Goal: Information Seeking & Learning: Learn about a topic

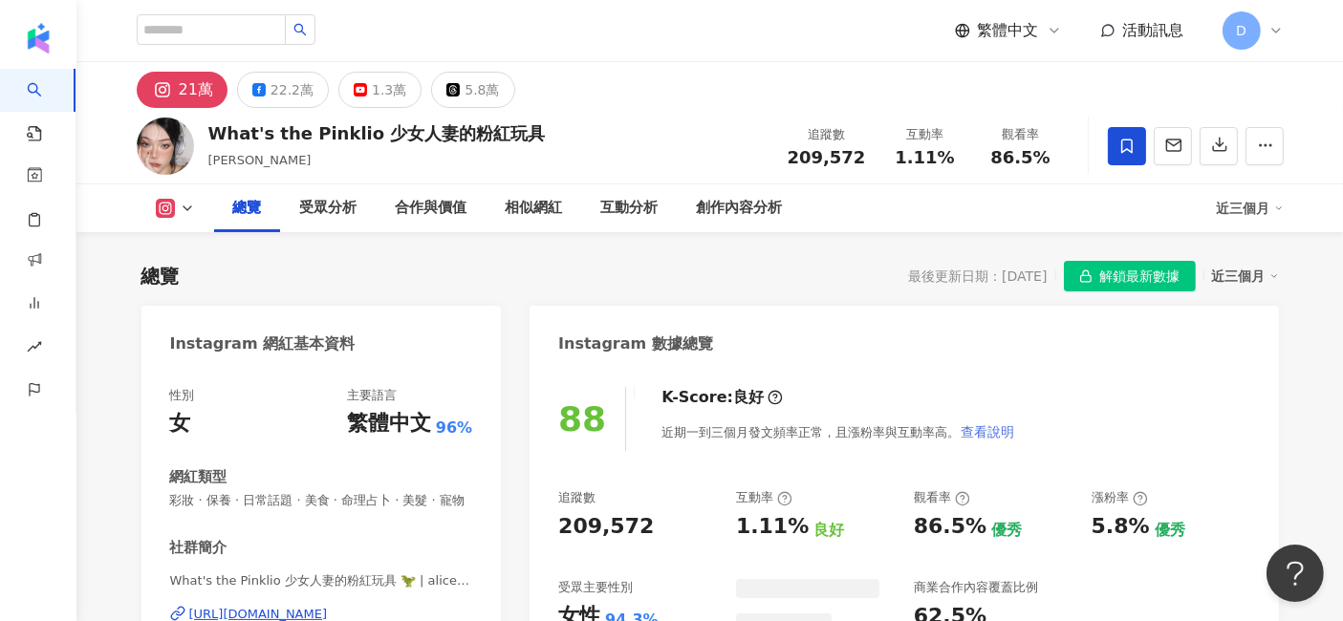
scroll to position [117, 0]
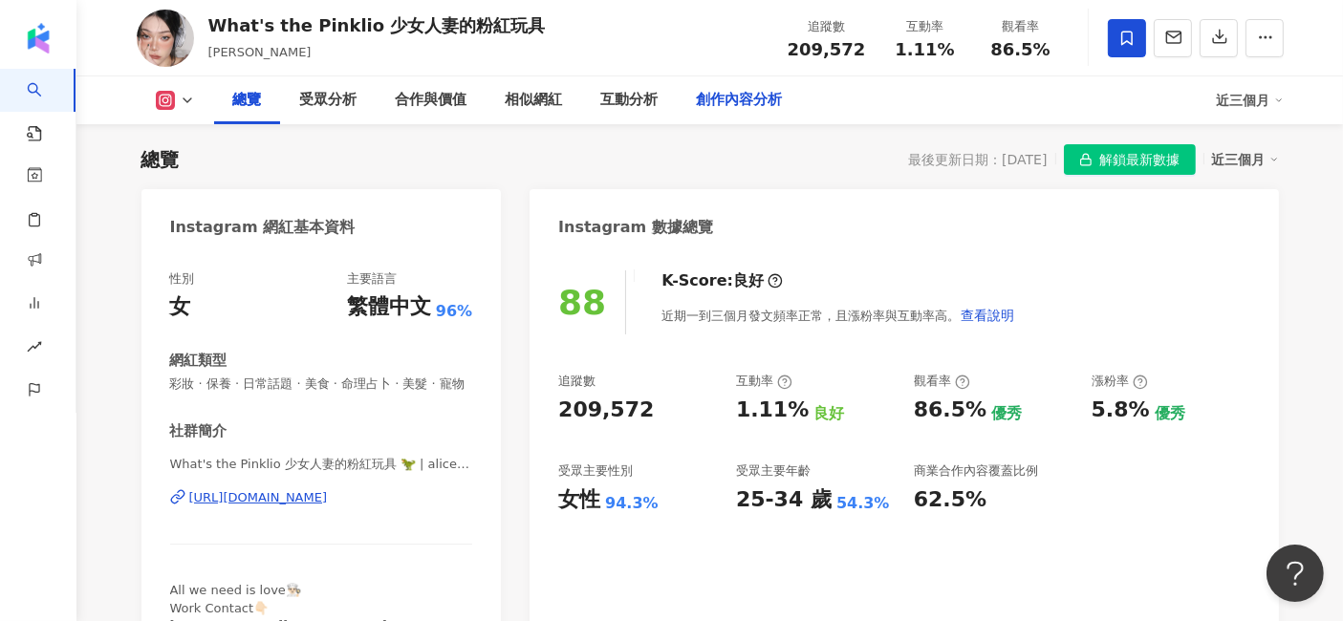
click at [734, 103] on div "創作內容分析" at bounding box center [740, 100] width 86 height 23
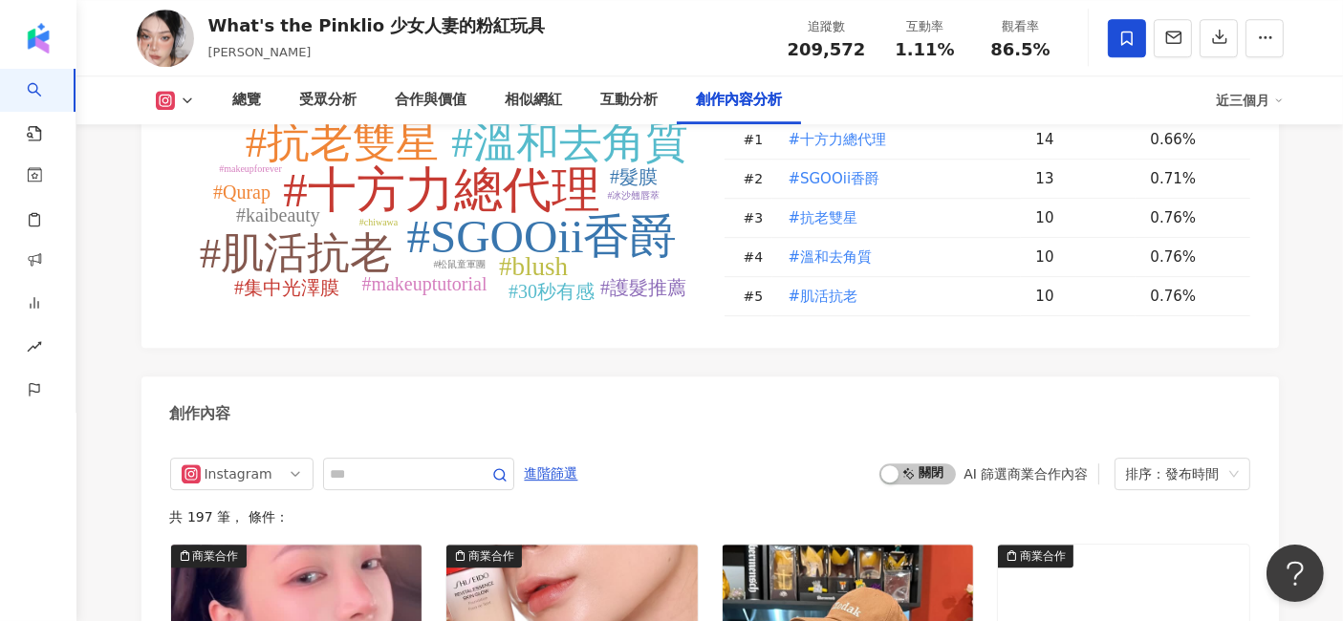
scroll to position [5899, 0]
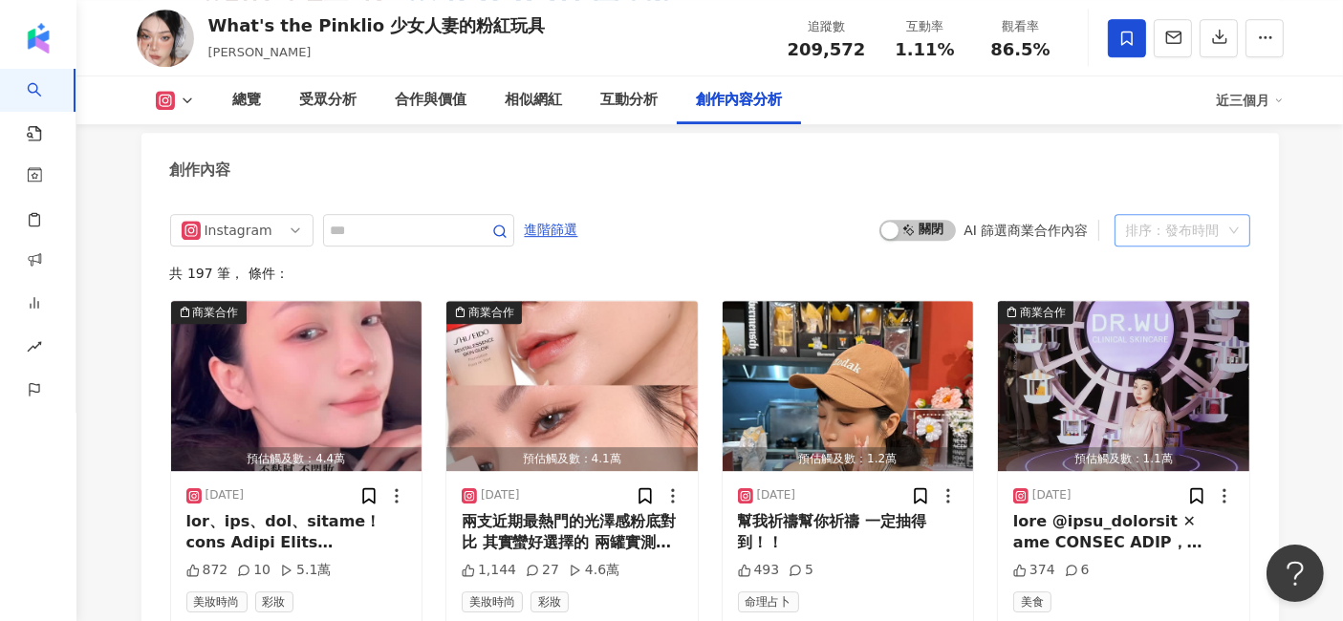
click at [1183, 222] on div "排序：發布時間" at bounding box center [1174, 230] width 96 height 31
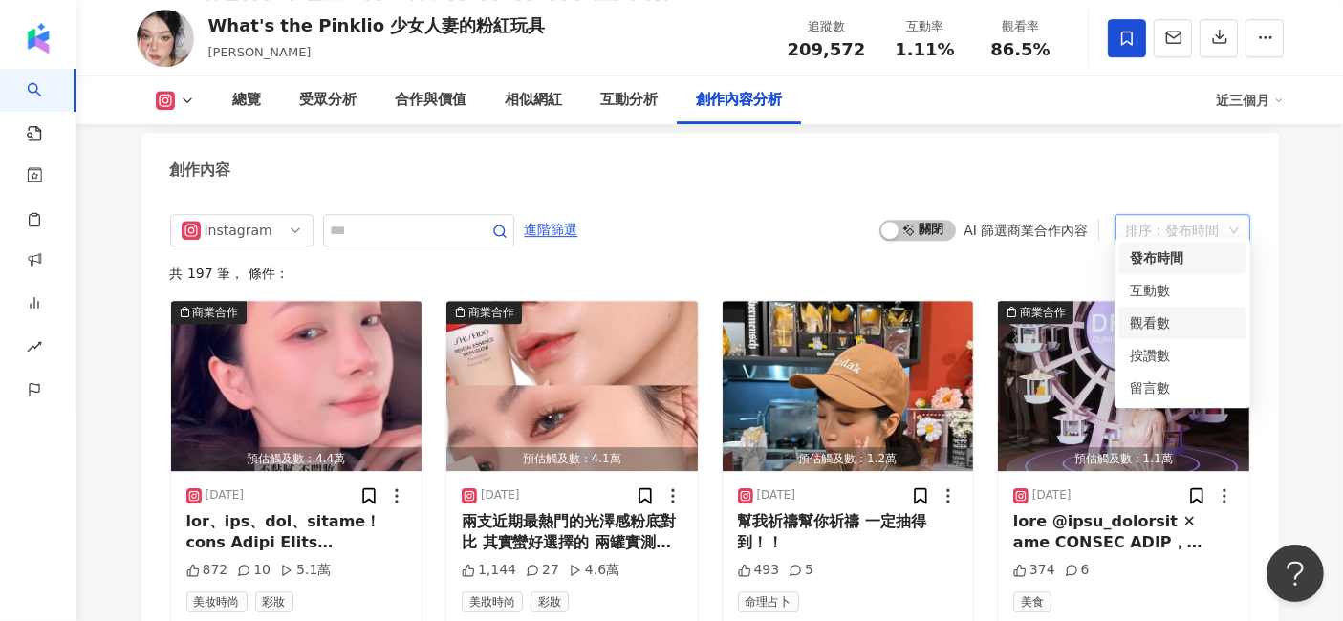
click at [1163, 314] on div "觀看數" at bounding box center [1182, 323] width 105 height 21
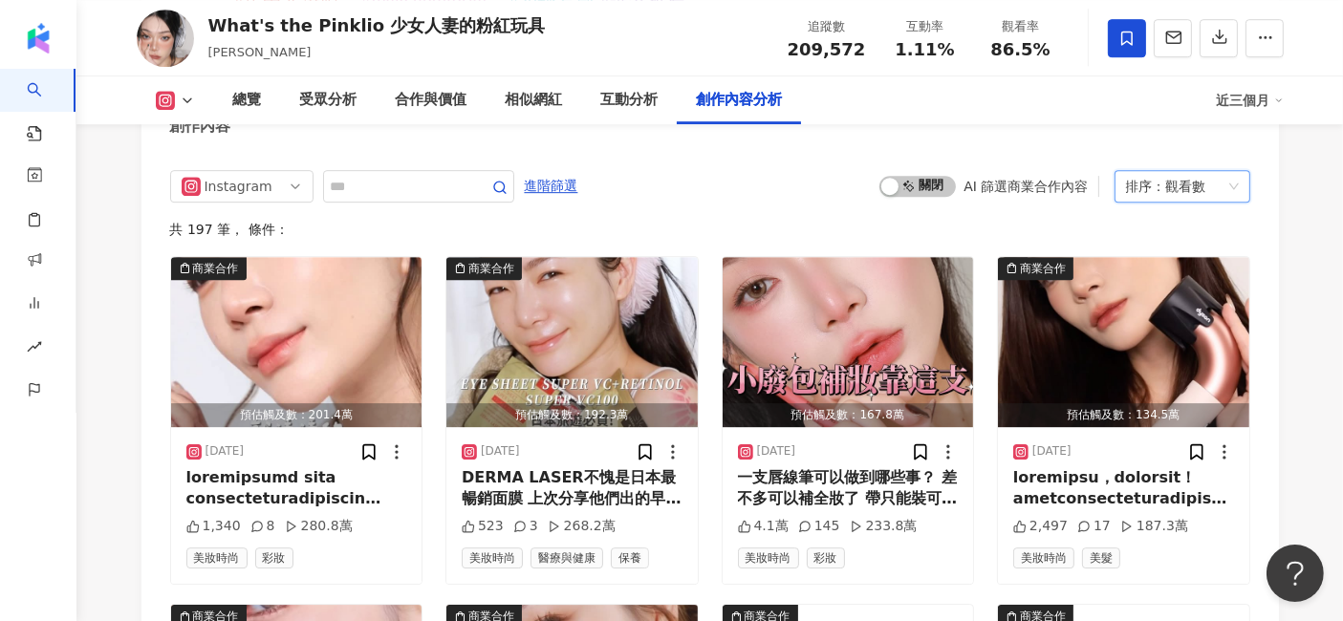
scroll to position [5895, 0]
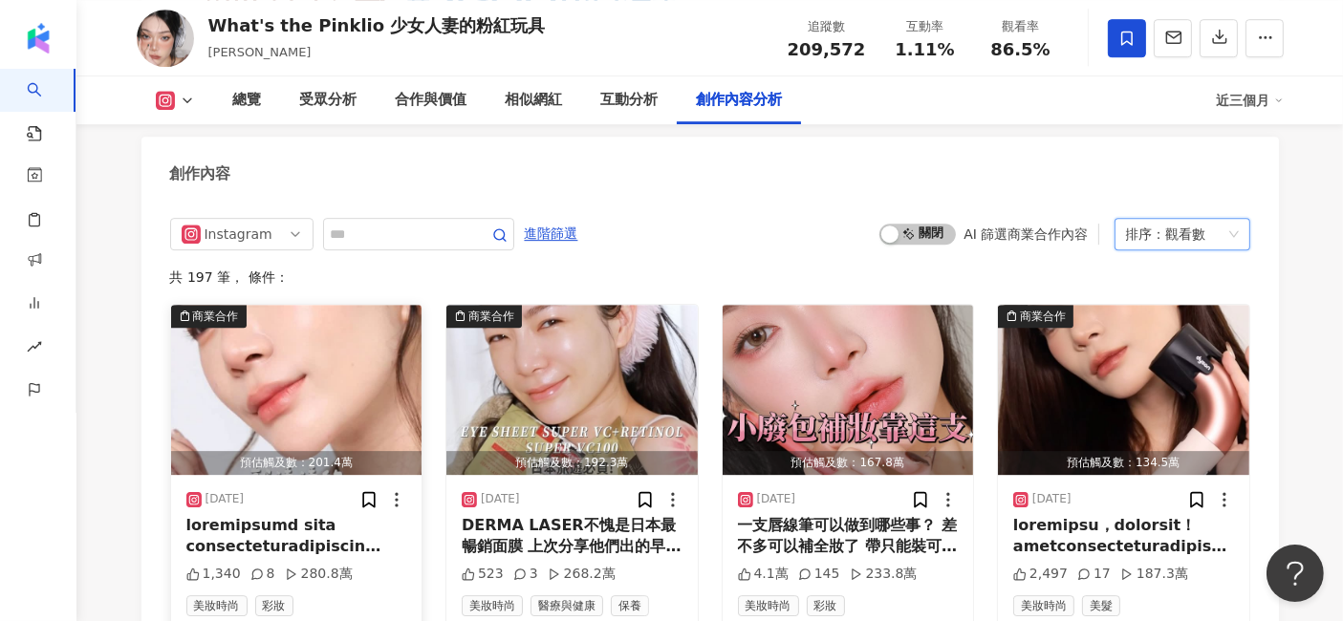
click at [287, 394] on img "button" at bounding box center [296, 390] width 251 height 170
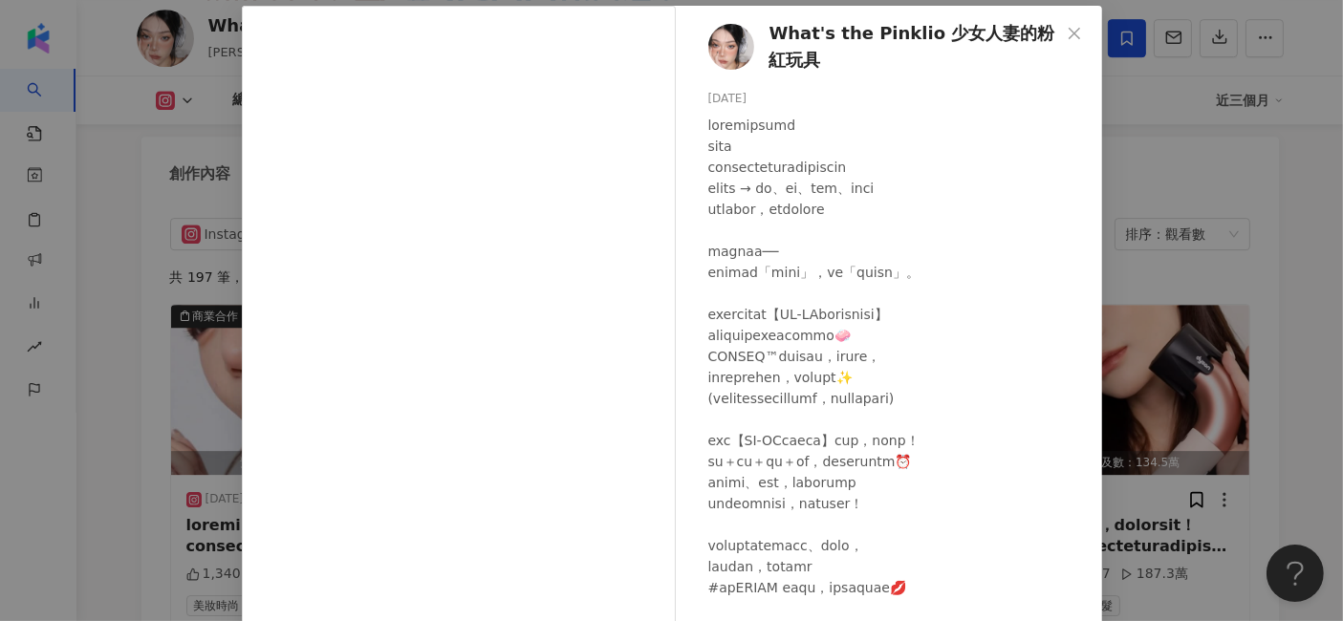
scroll to position [212, 0]
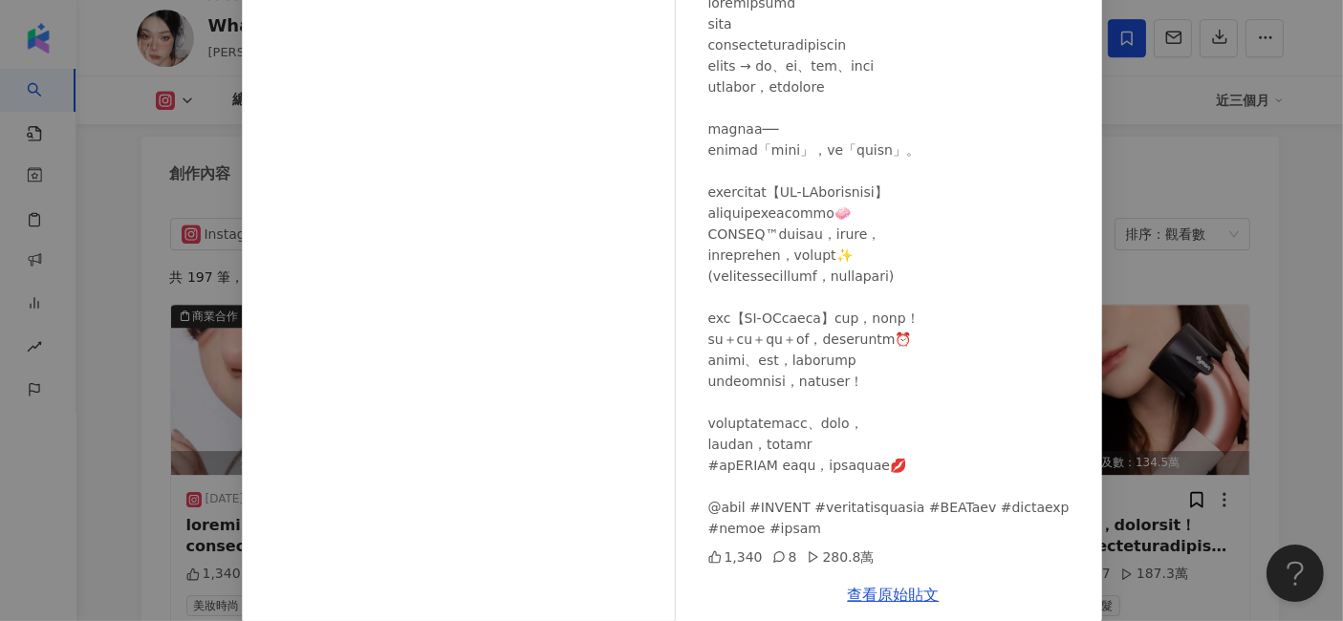
click at [1283, 196] on div "What's the Pinklio 少女人妻的粉紅玩具 [DATE] 1,340 8 280.8萬 查看原始貼文" at bounding box center [671, 310] width 1343 height 621
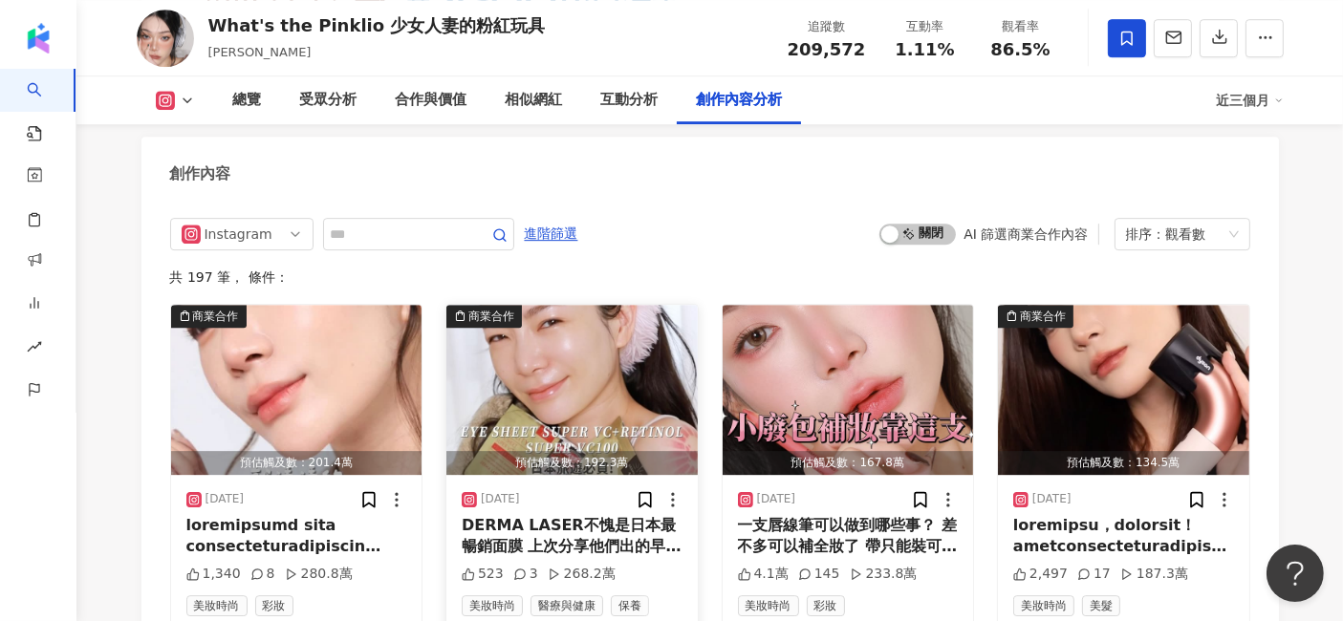
click at [574, 388] on img "button" at bounding box center [571, 390] width 251 height 170
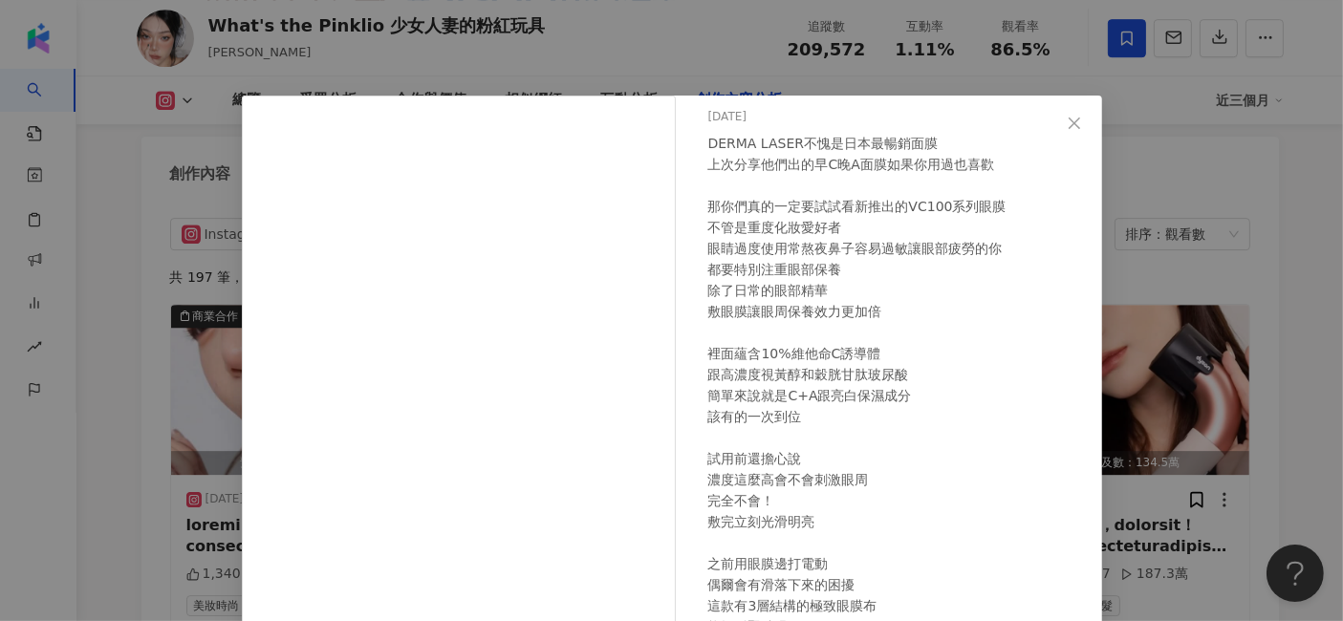
scroll to position [148, 0]
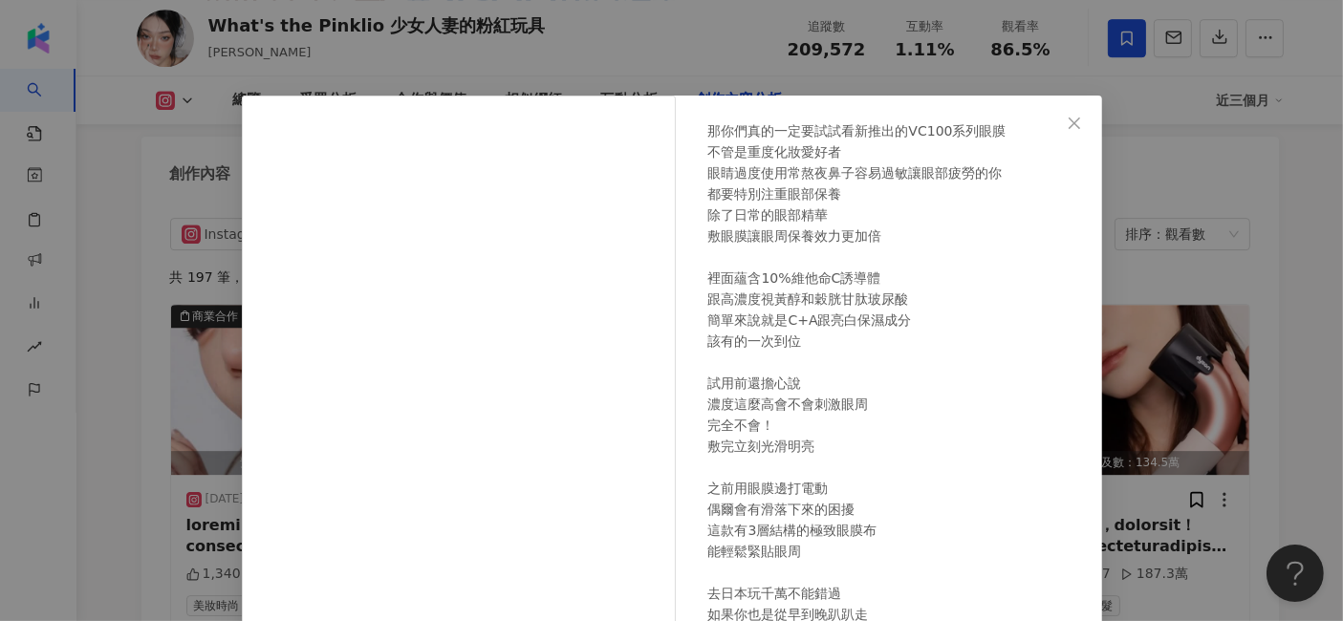
click at [1264, 181] on div "What's the Pinklio 少女人妻的粉紅玩具 [DATE] 523 3 268.2萬 查看原始貼文" at bounding box center [671, 310] width 1343 height 621
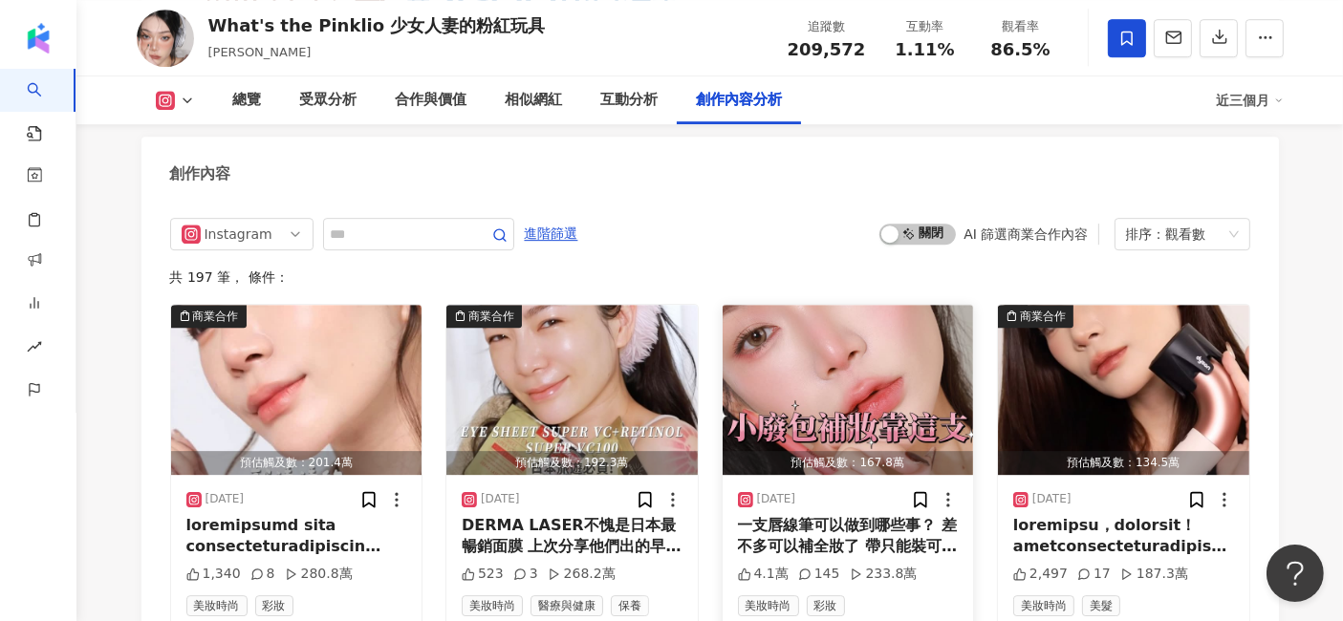
click at [795, 363] on img "button" at bounding box center [848, 390] width 251 height 170
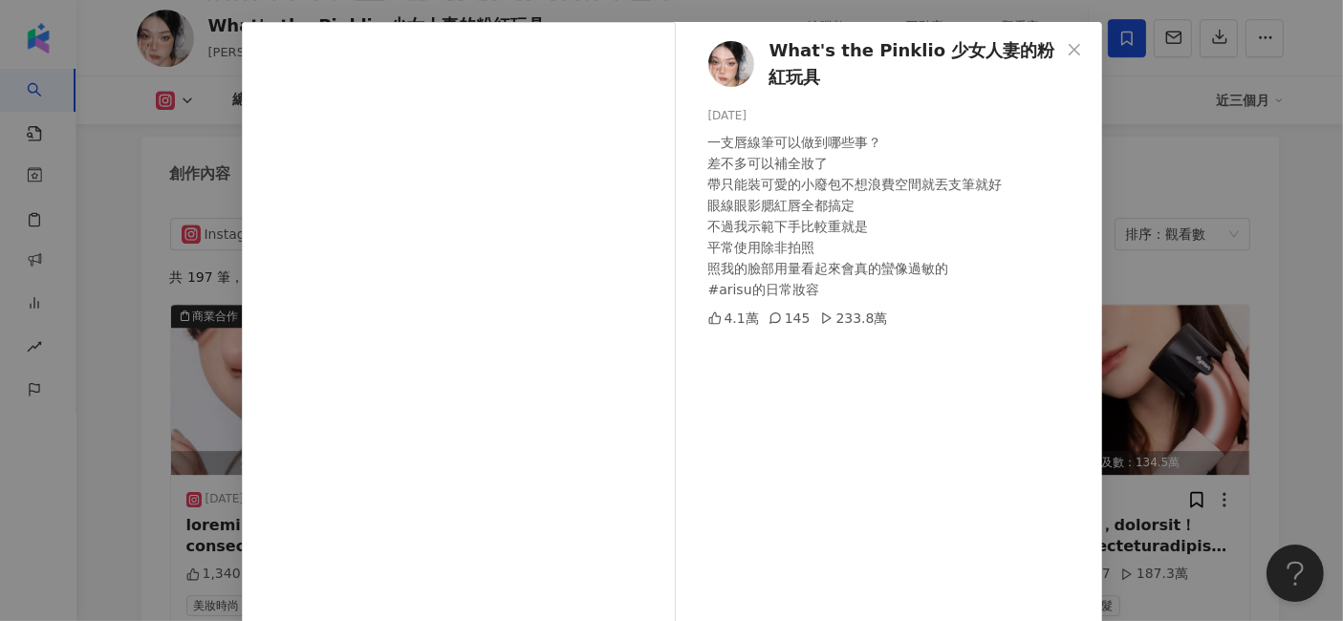
scroll to position [106, 0]
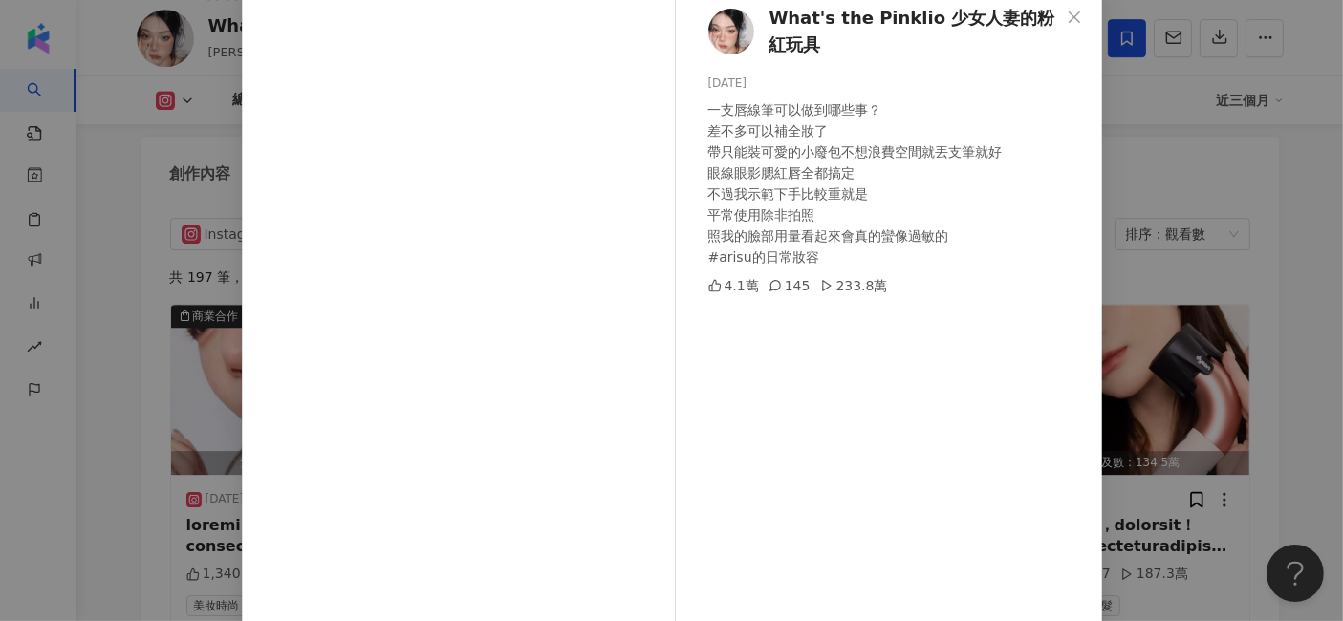
click at [1224, 268] on div "What's the Pinklio 少女人妻的粉紅玩具 [DATE] 一支唇線筆可以做到哪些事？ 差不多可以補全妝了 帶只能裝可愛的小廢包不想浪費空間就丟支…" at bounding box center [671, 310] width 1343 height 621
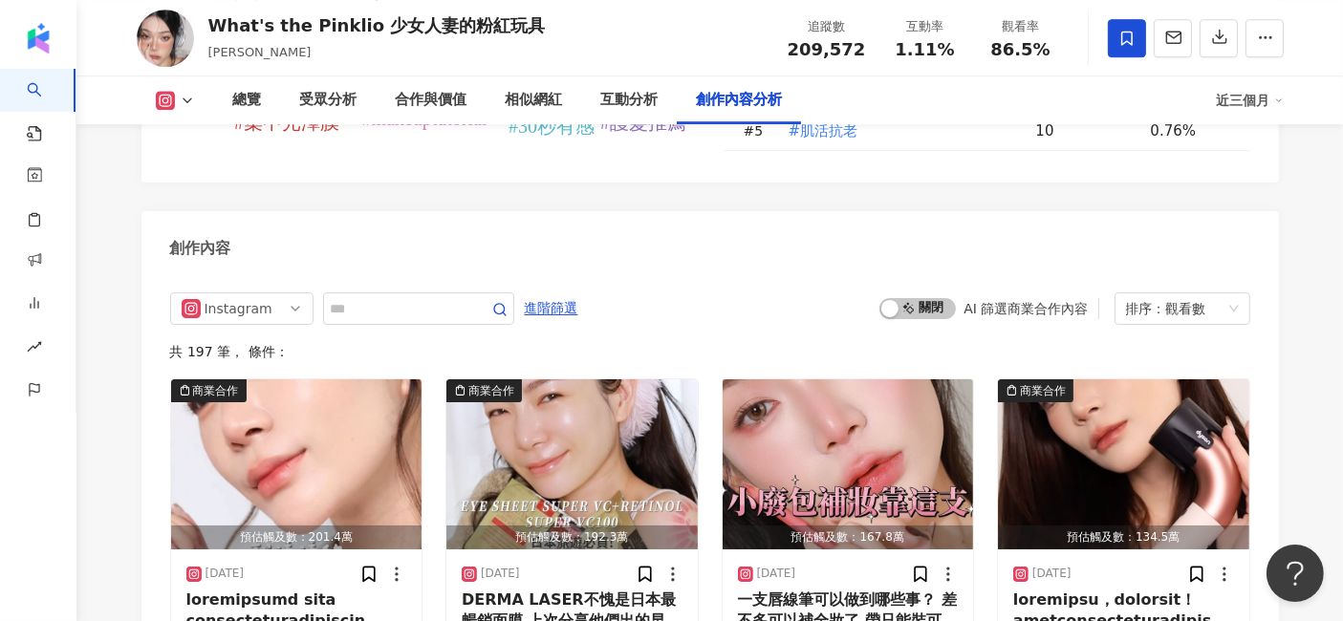
scroll to position [5470, 0]
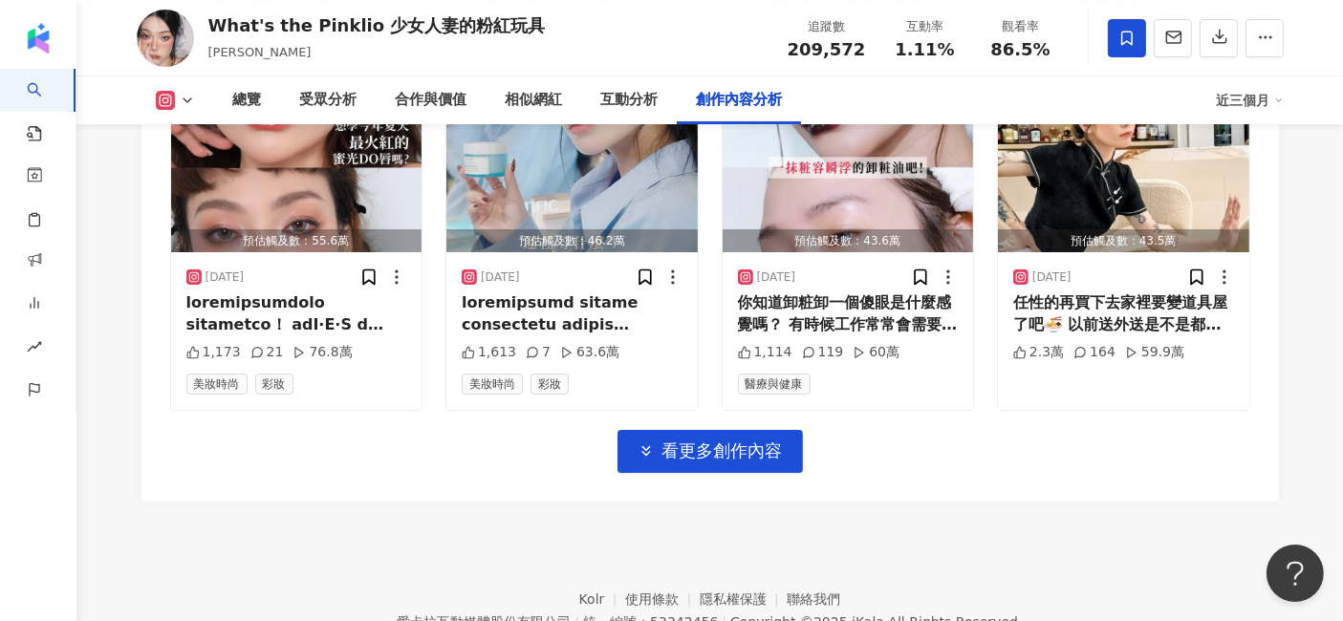
scroll to position [6851, 0]
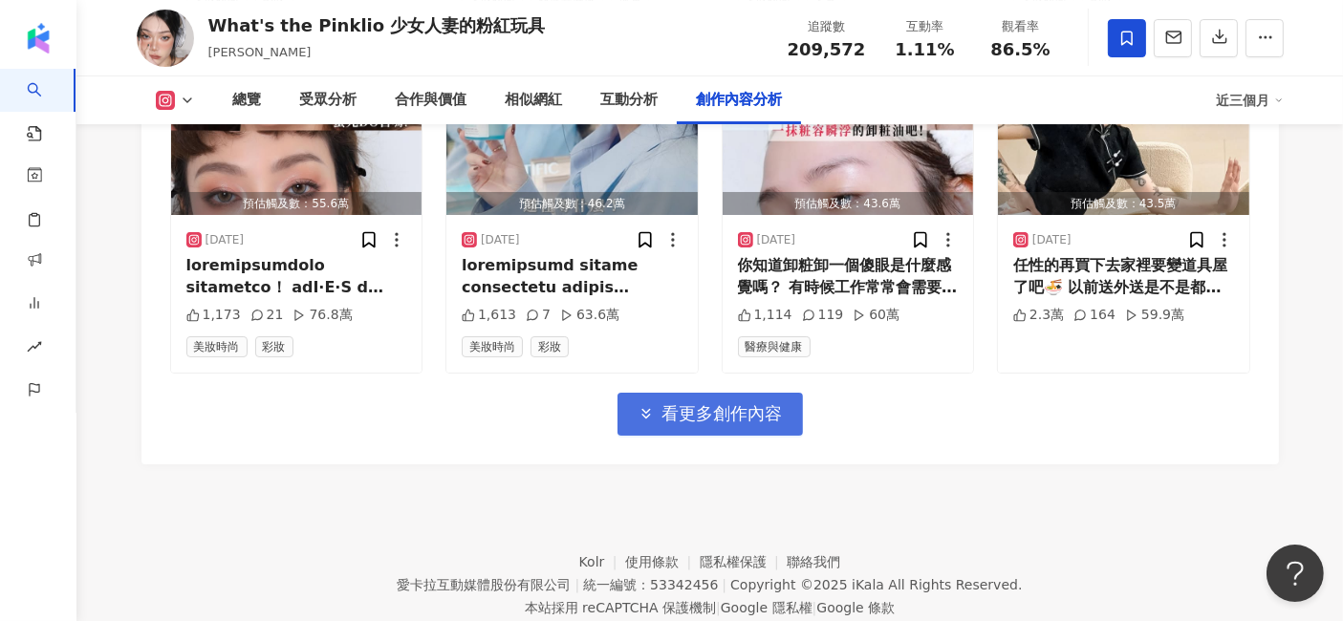
click at [687, 403] on span "看更多創作內容" at bounding box center [722, 413] width 120 height 21
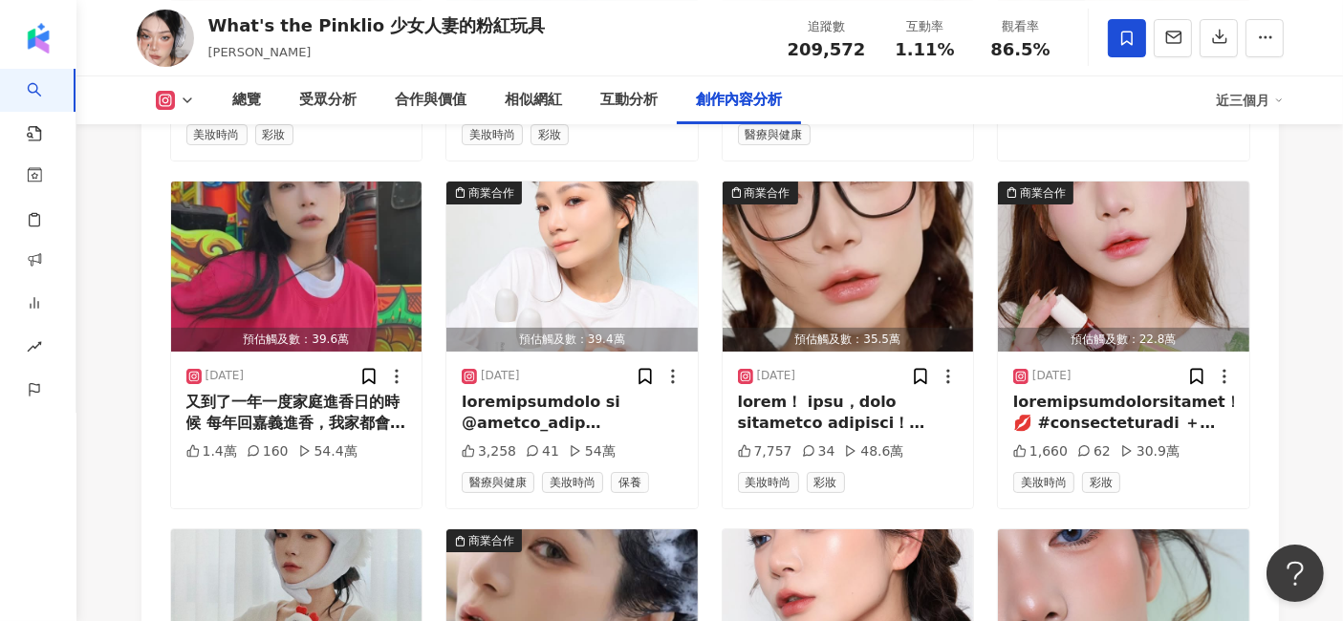
scroll to position [7275, 0]
